Goal: Obtain resource: Download file/media

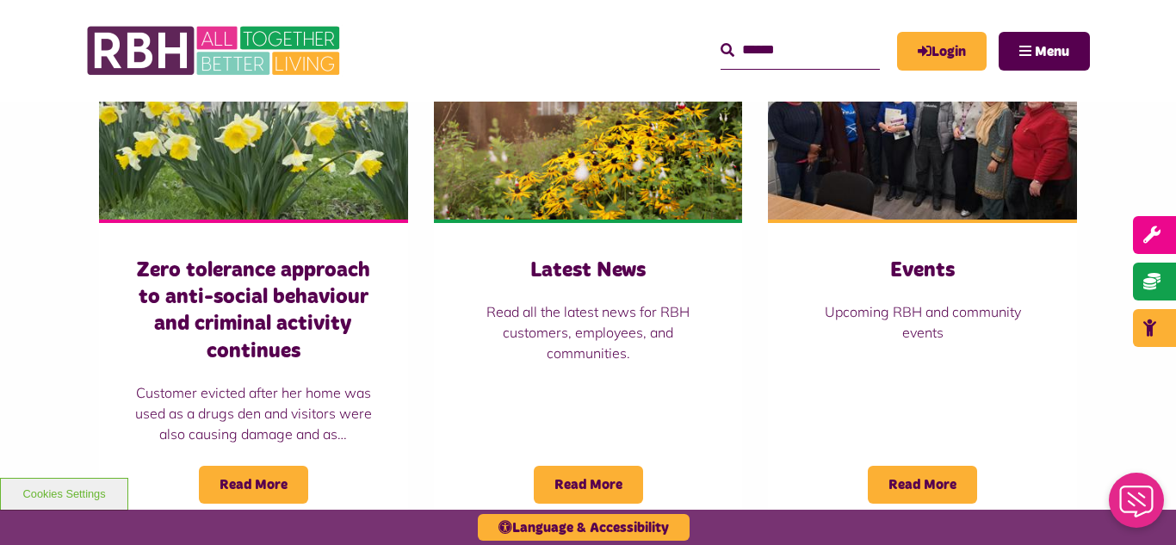
scroll to position [1274, 0]
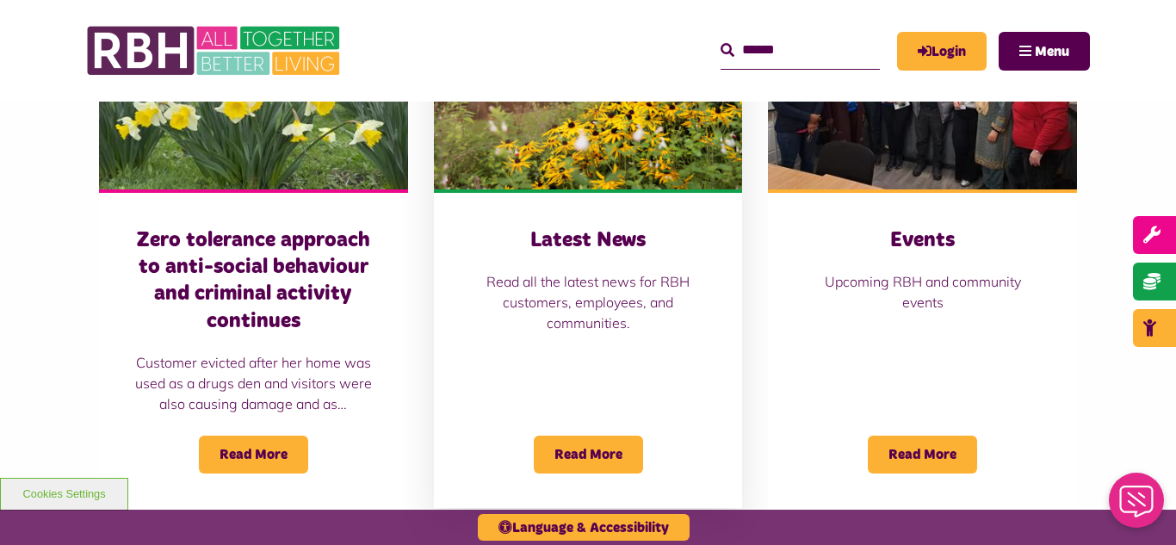
click at [565, 133] on img at bounding box center [588, 93] width 309 height 193
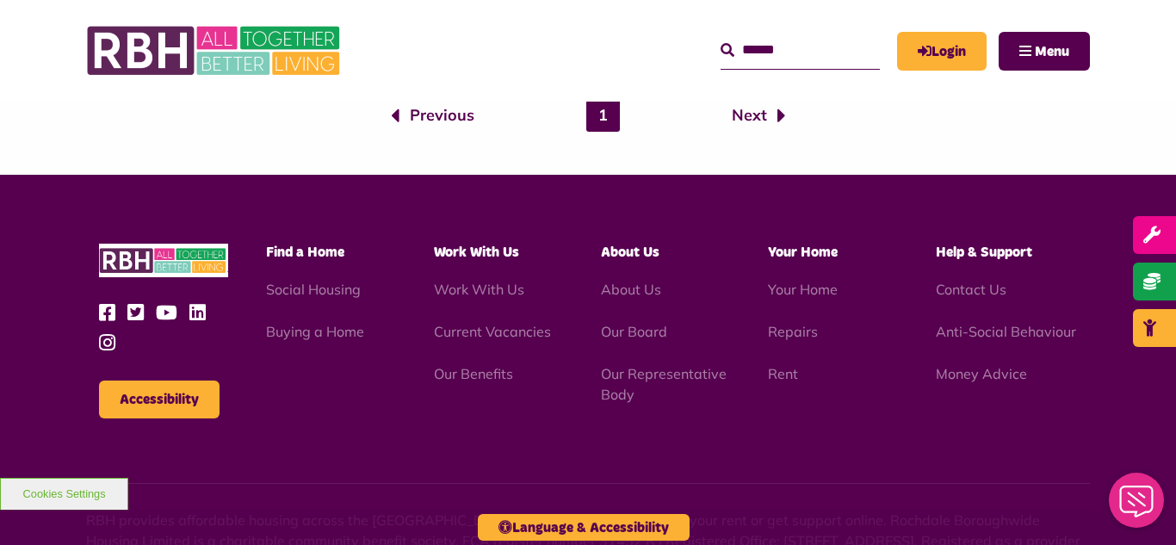
scroll to position [1874, 0]
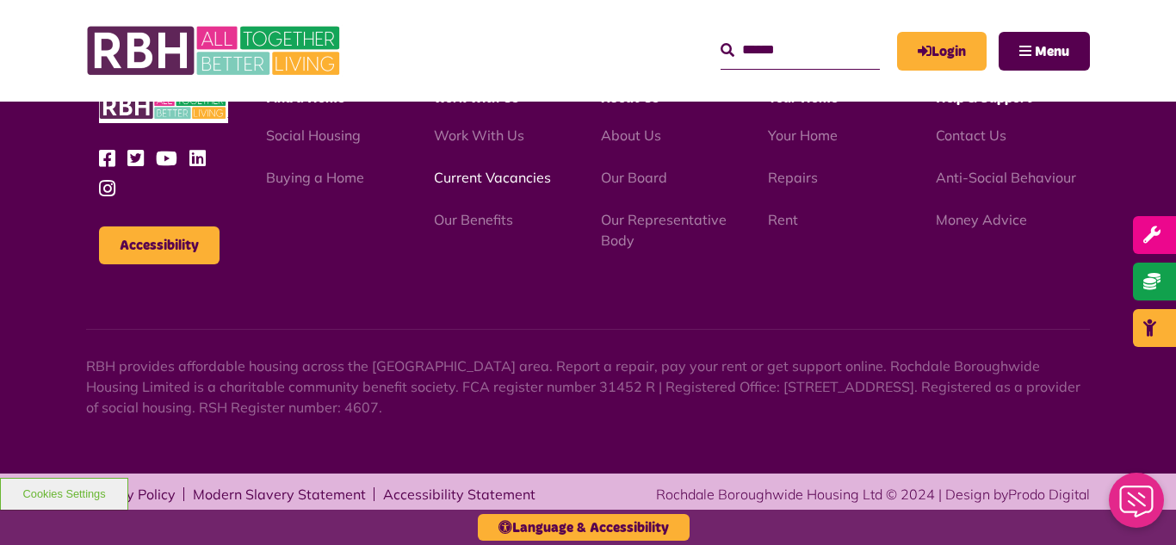
click at [463, 174] on link "Current Vacancies" at bounding box center [492, 177] width 117 height 17
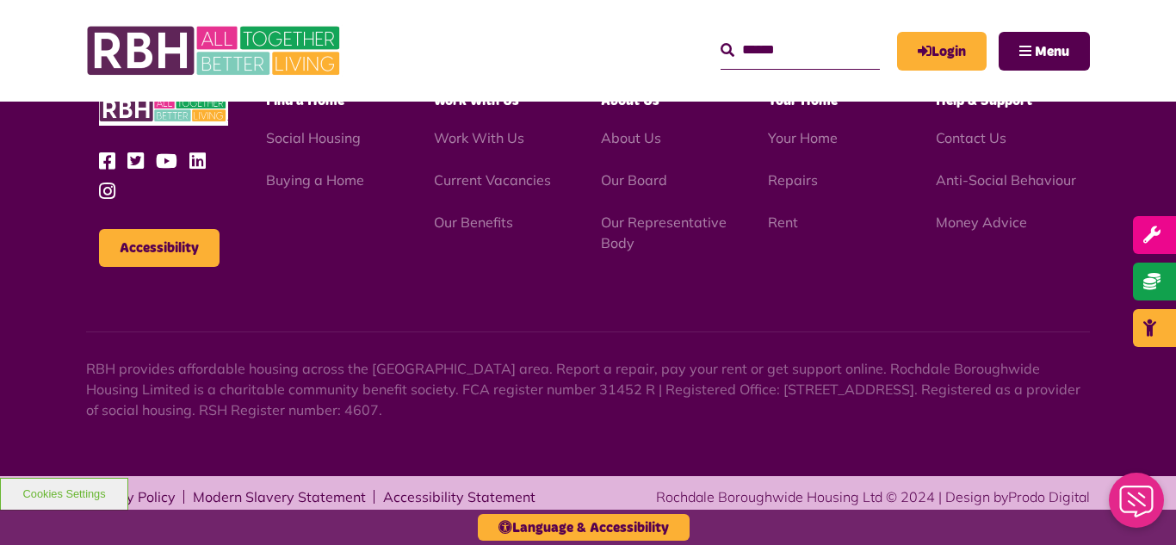
scroll to position [2023, 0]
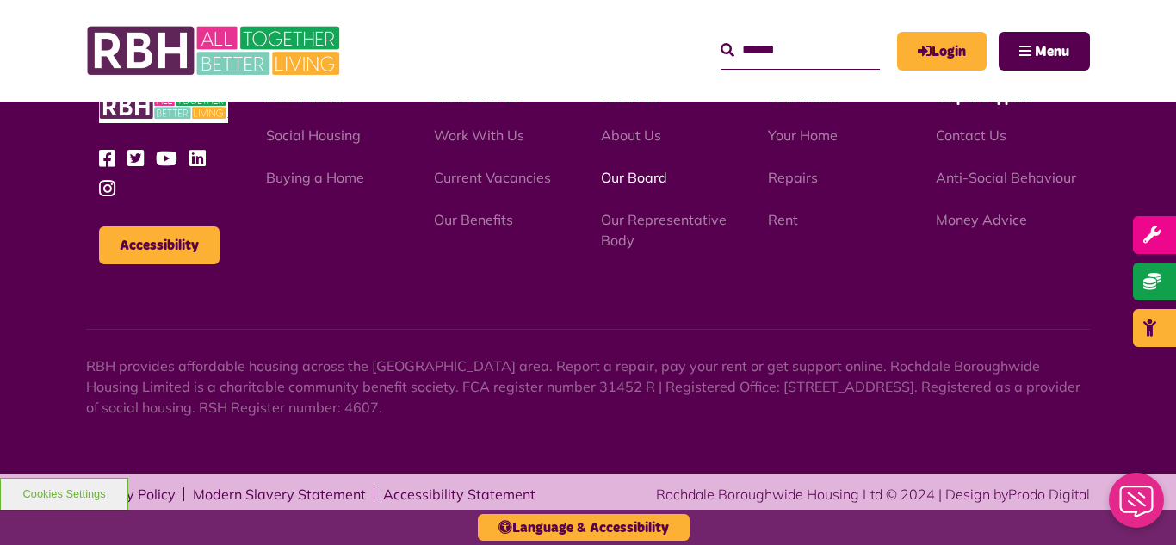
click at [626, 172] on link "Our Board" at bounding box center [634, 177] width 66 height 17
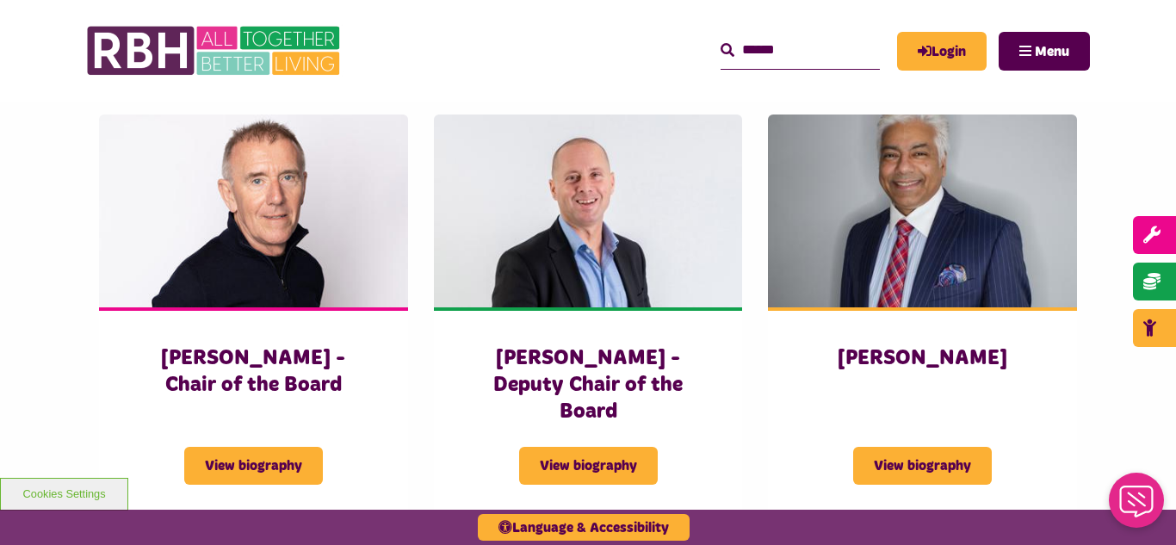
scroll to position [689, 0]
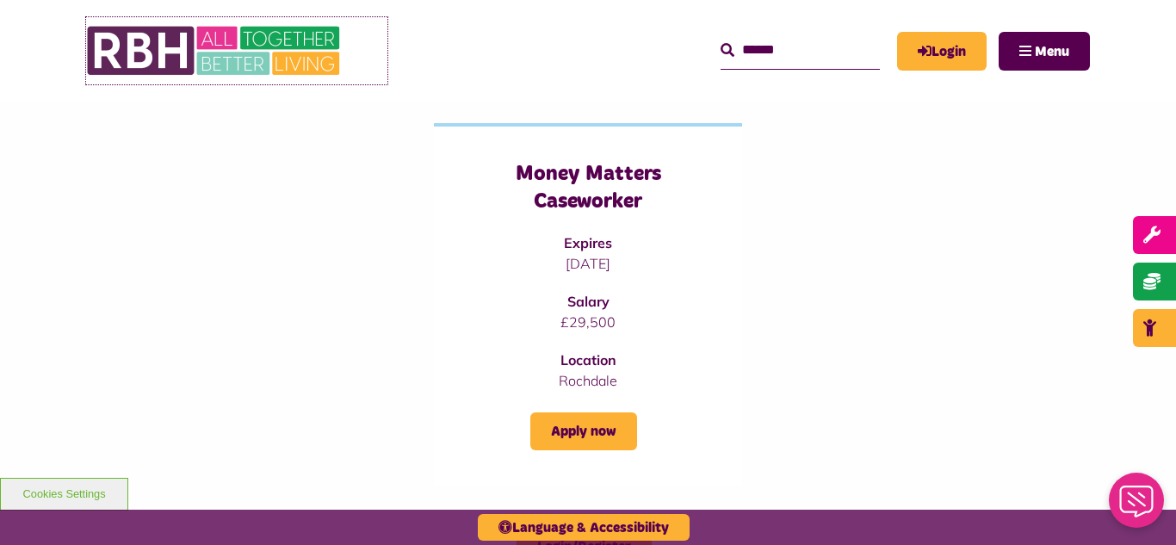
click at [271, 49] on img at bounding box center [215, 50] width 258 height 67
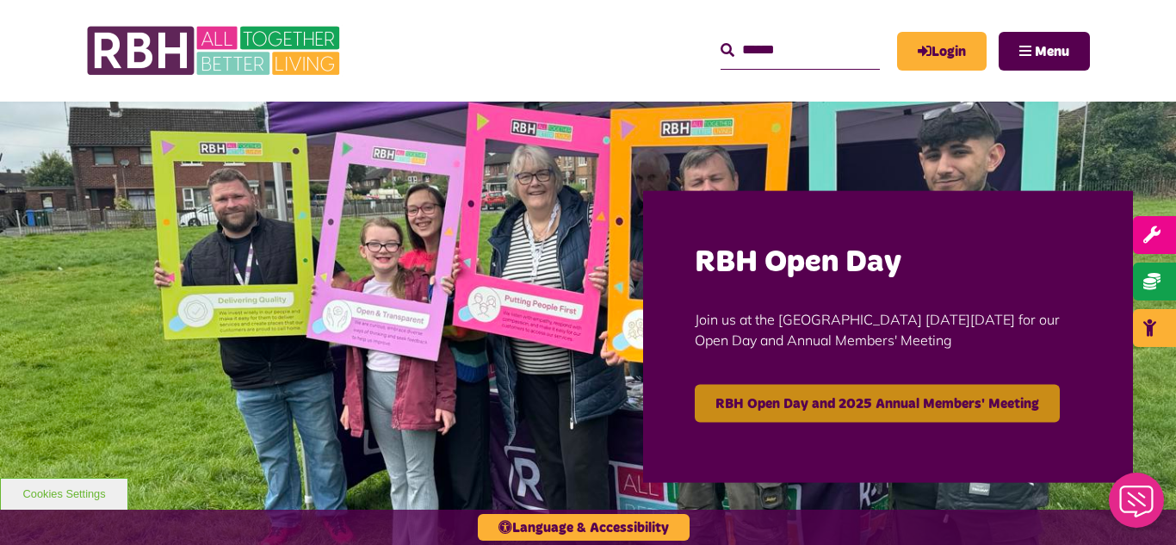
click at [825, 397] on link "RBH Open Day and 2025 Annual Members' Meeting" at bounding box center [877, 403] width 365 height 38
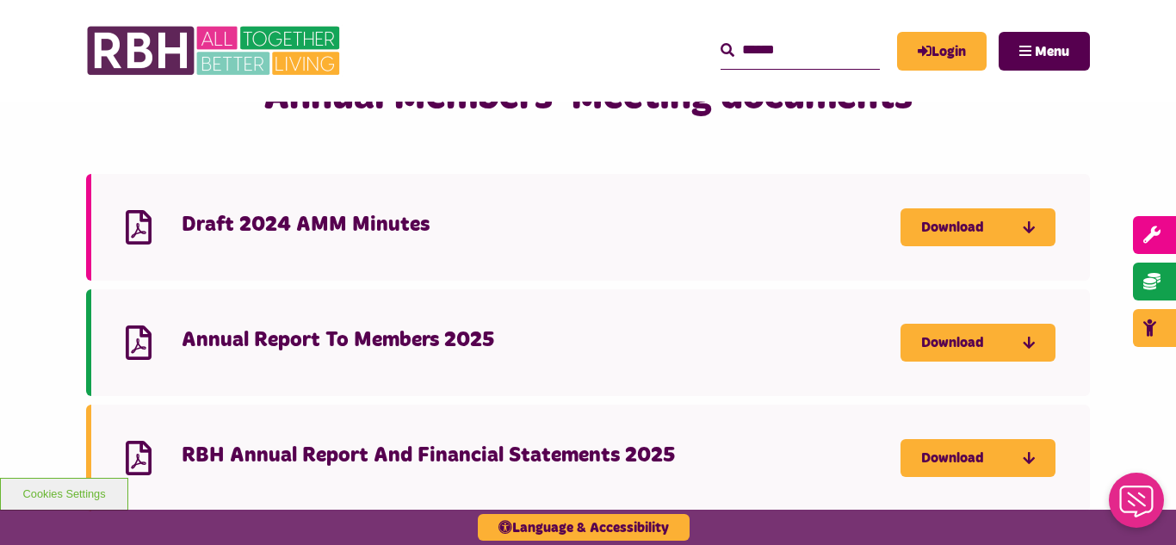
scroll to position [1515, 0]
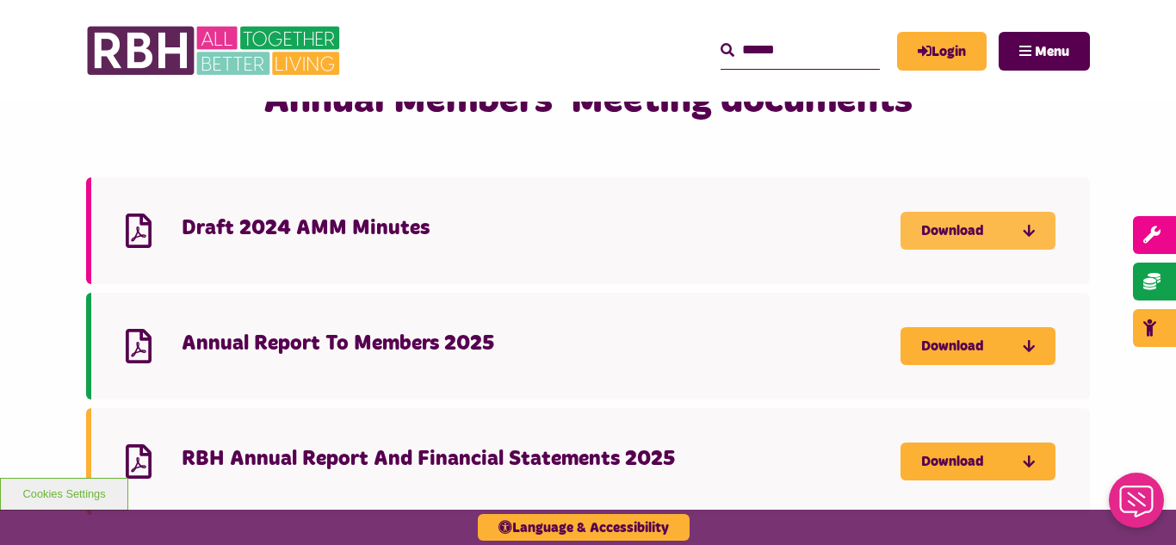
click at [981, 212] on link "Download" at bounding box center [977, 231] width 155 height 38
